Goal: Transaction & Acquisition: Purchase product/service

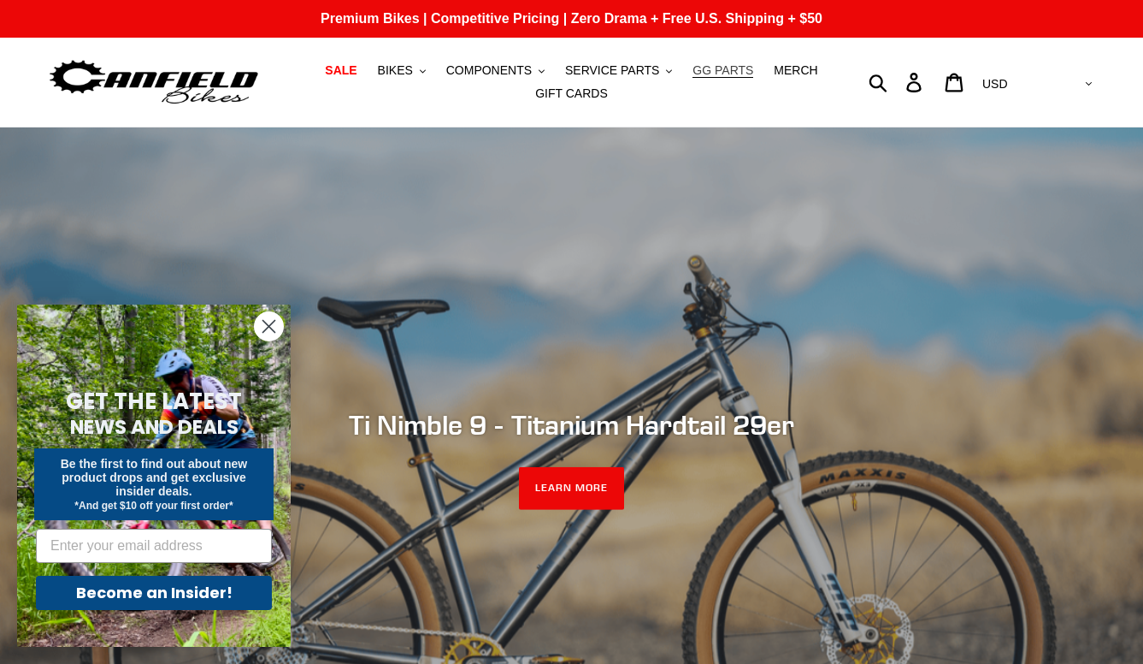
click at [711, 70] on span "GG PARTS" at bounding box center [723, 70] width 61 height 15
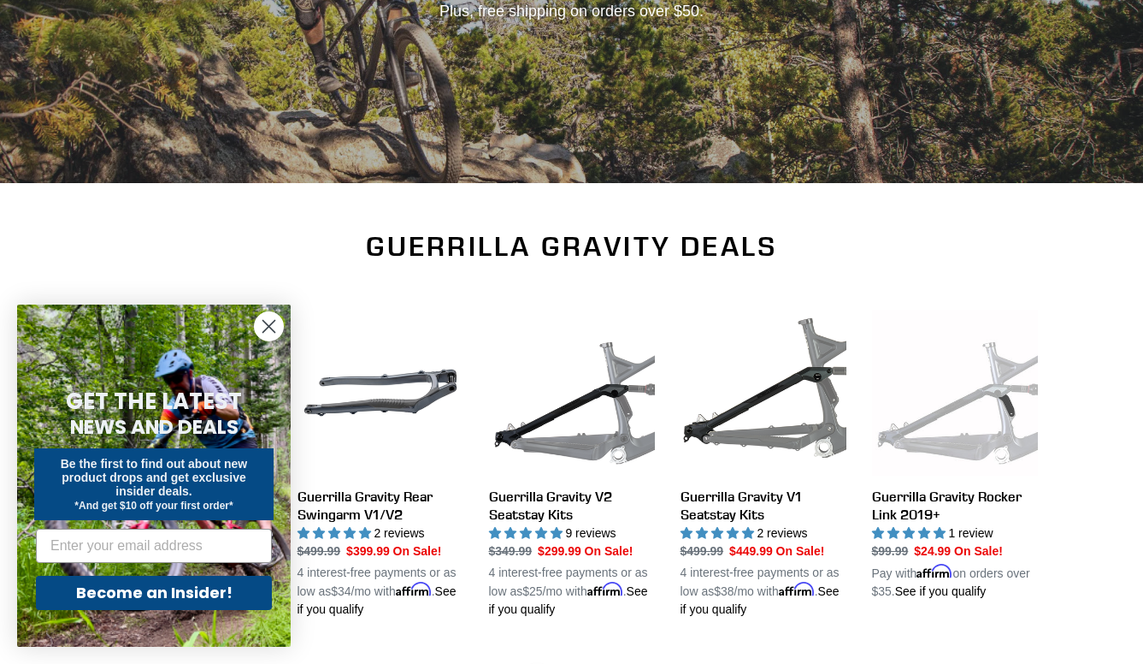
click at [265, 327] on circle "Close dialog" at bounding box center [269, 326] width 28 height 28
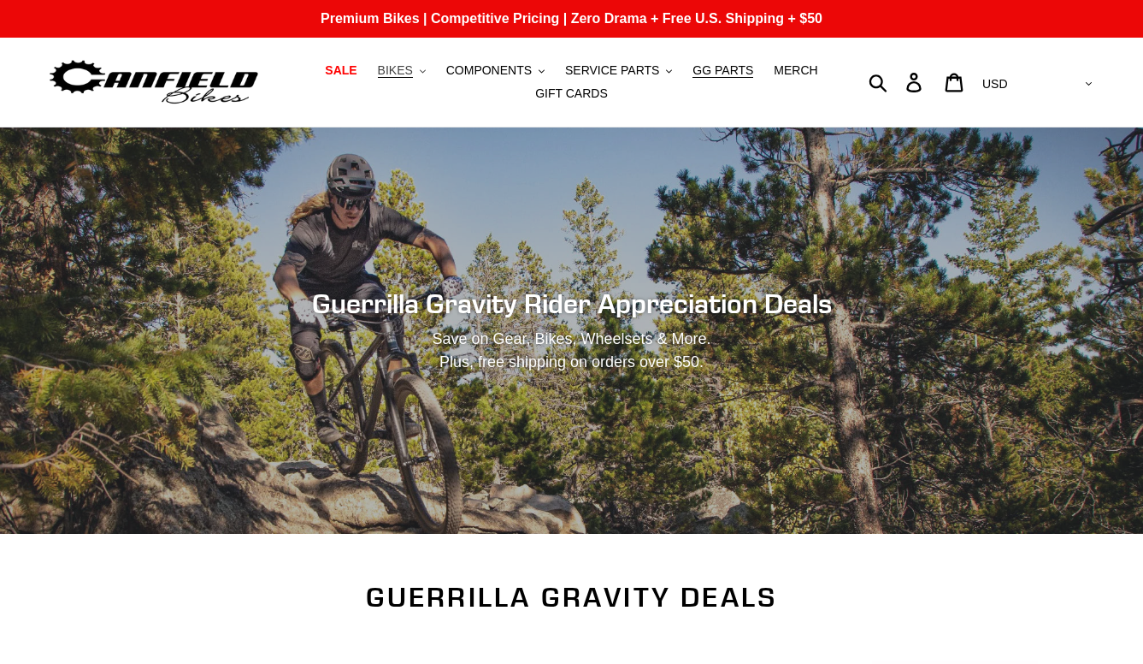
click at [404, 71] on span "BIKES" at bounding box center [395, 70] width 35 height 15
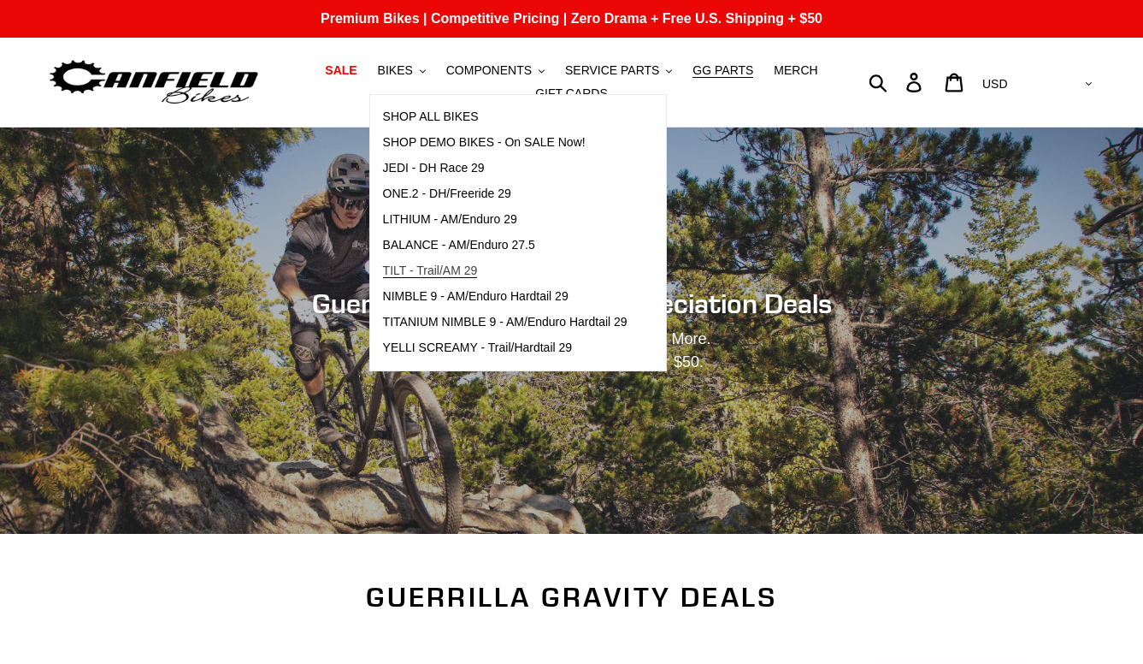
click at [410, 274] on span "TILT - Trail/AM 29" at bounding box center [430, 270] width 95 height 15
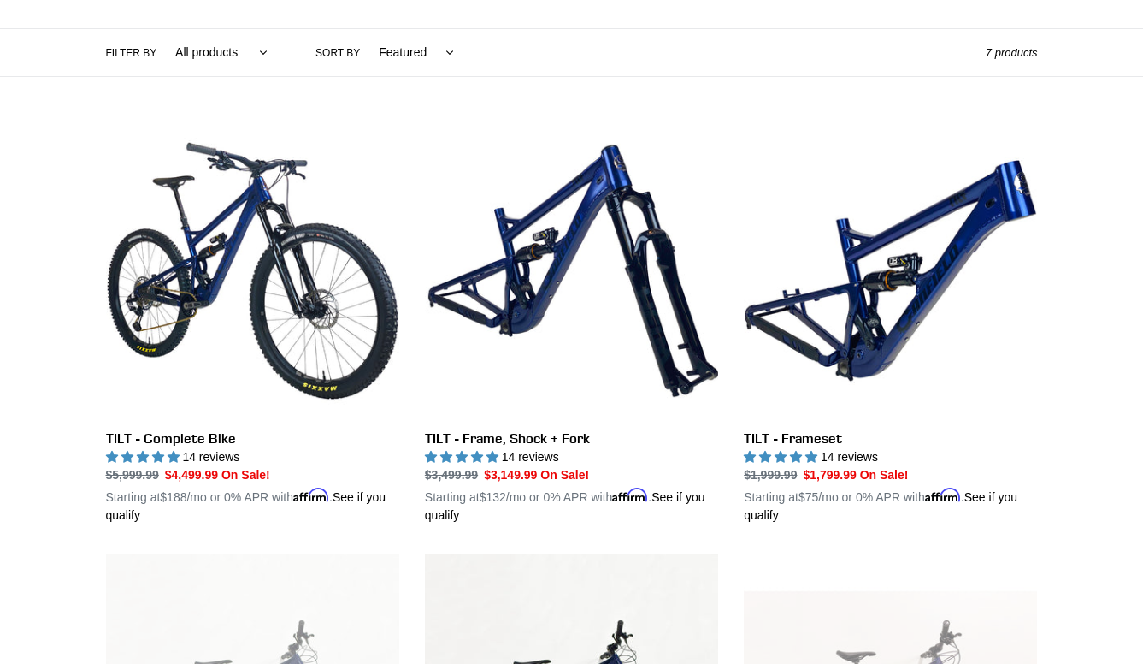
scroll to position [398, 0]
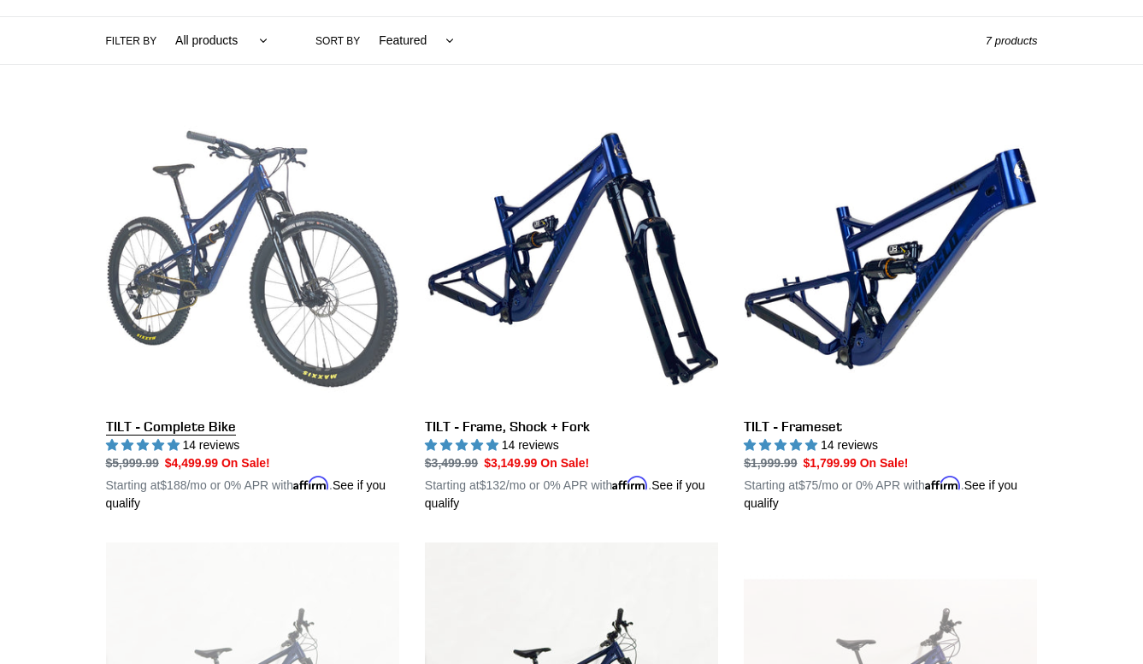
click at [253, 260] on link "TILT - Complete Bike" at bounding box center [252, 312] width 293 height 400
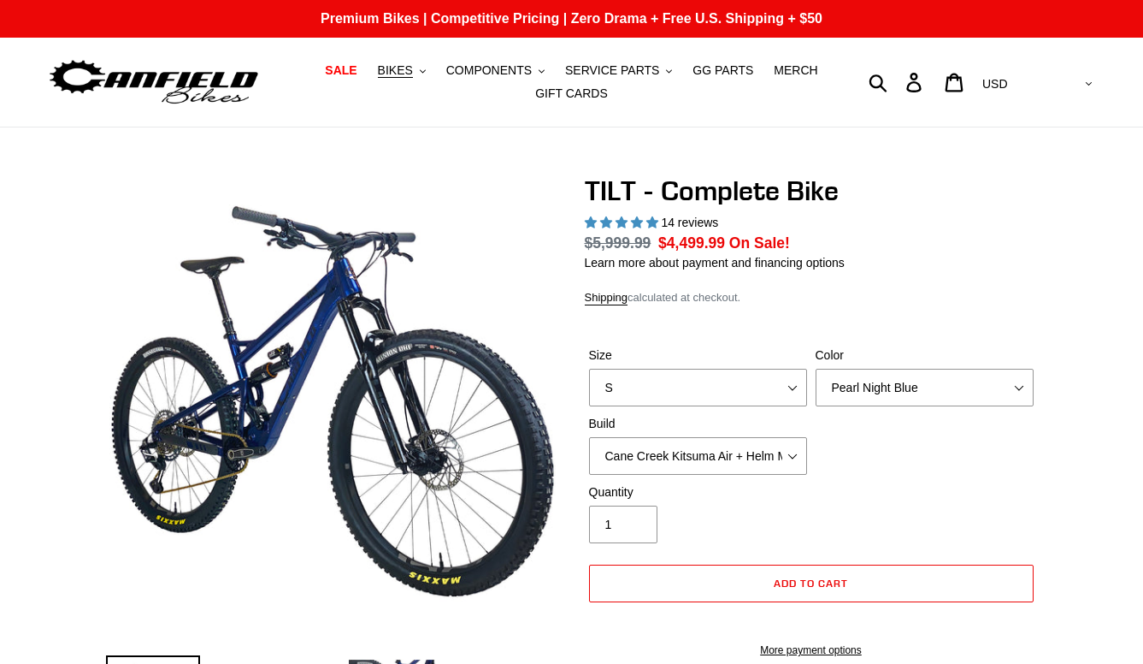
select select "highest-rating"
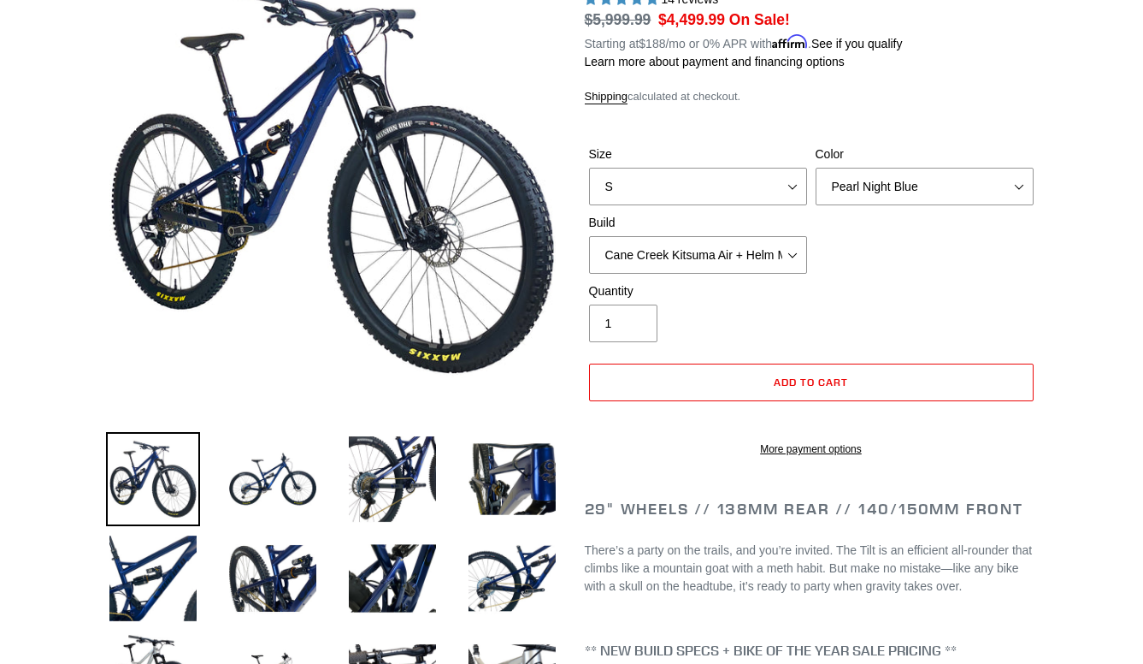
scroll to position [266, 0]
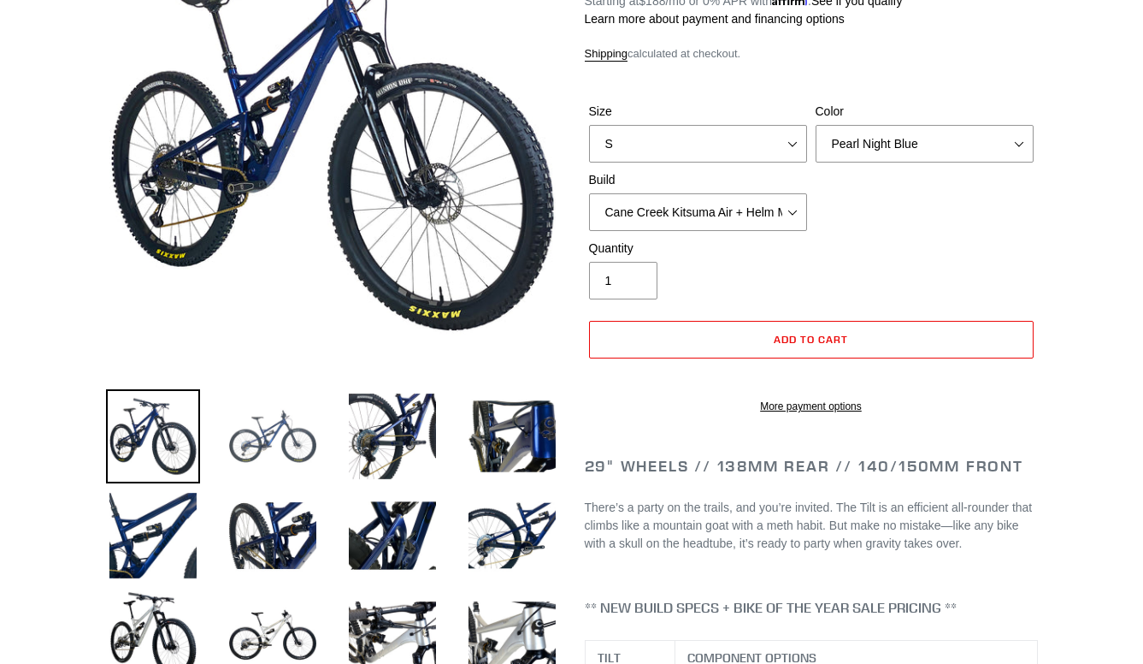
click at [293, 440] on img at bounding box center [273, 436] width 94 height 94
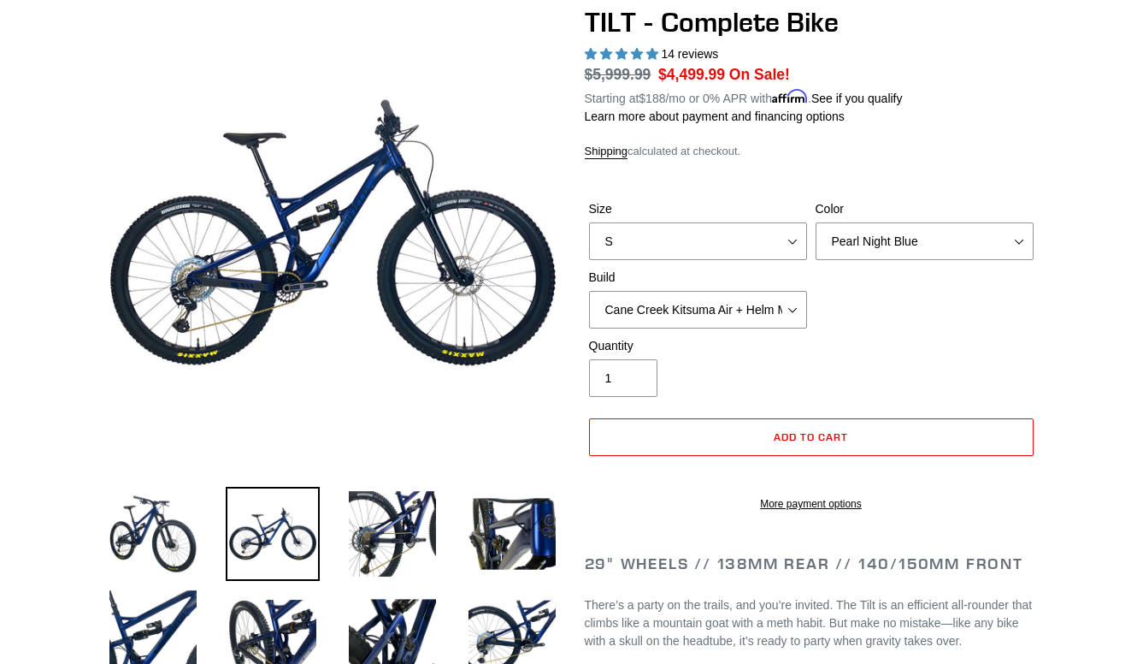
scroll to position [0, 0]
